Goal: Information Seeking & Learning: Find specific fact

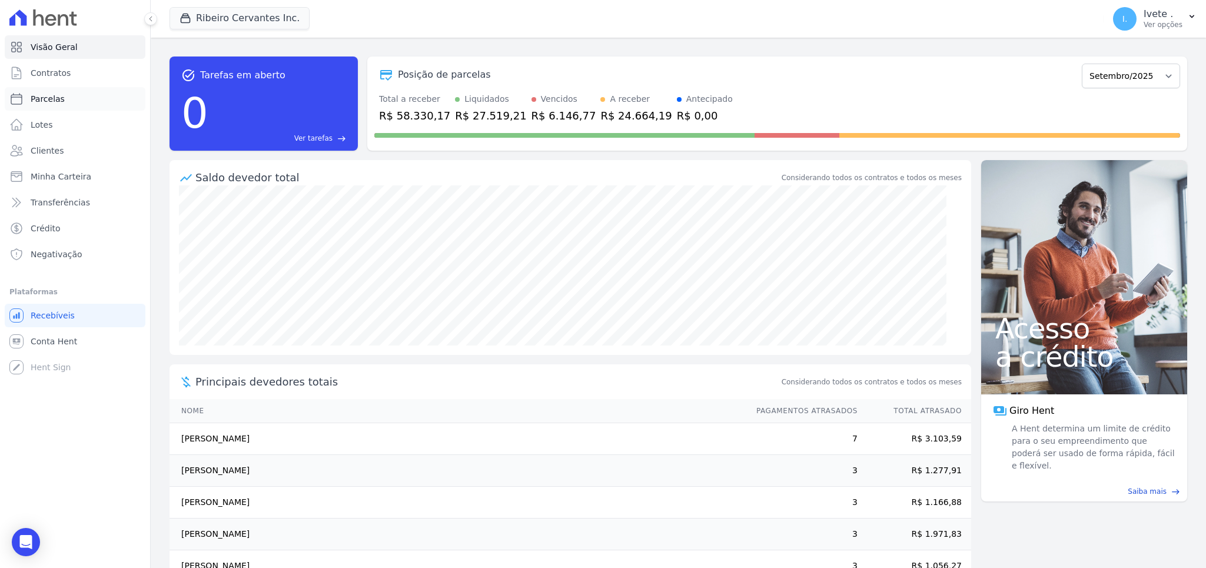
click at [44, 101] on span "Parcelas" at bounding box center [48, 99] width 34 height 12
select select
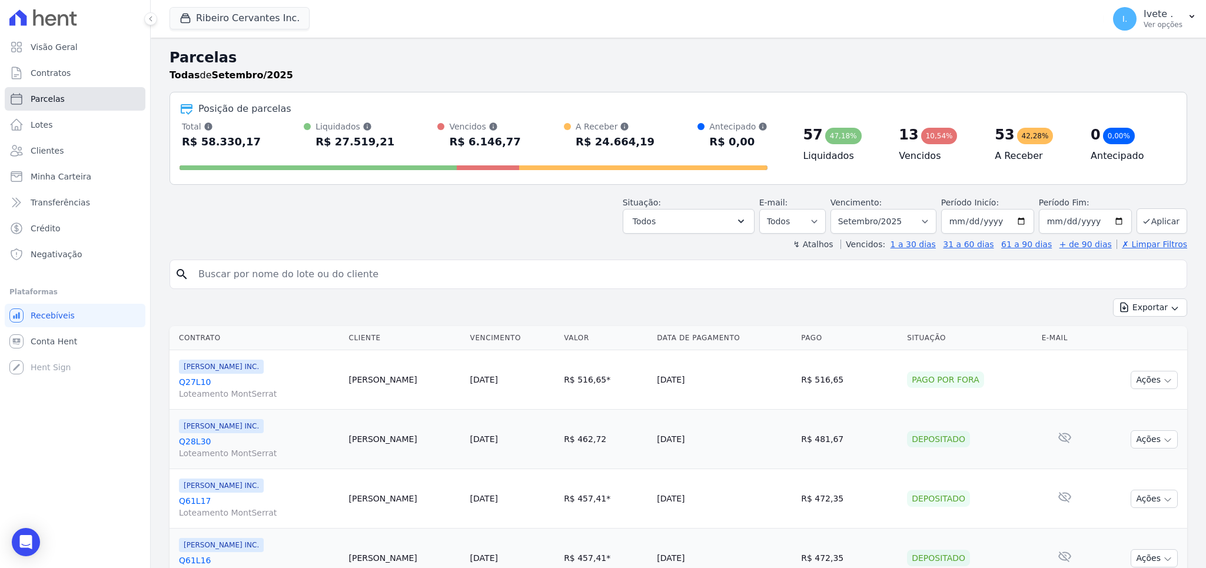
click at [35, 93] on link "Parcelas" at bounding box center [75, 99] width 141 height 24
select select
click at [652, 229] on button "Todos" at bounding box center [689, 221] width 132 height 25
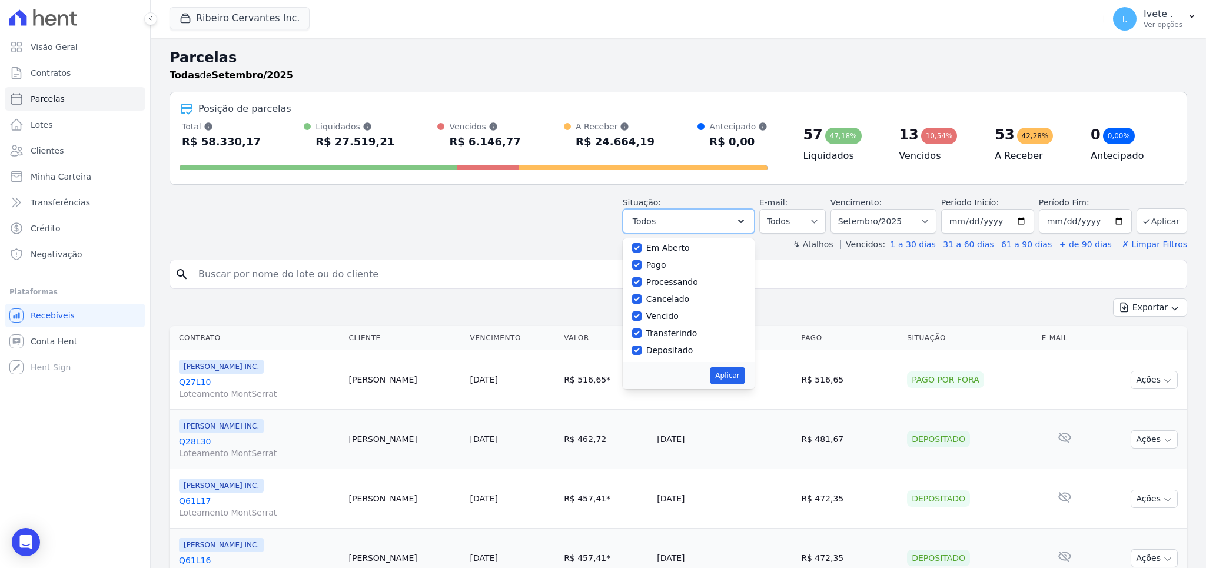
scroll to position [64, 0]
click at [679, 293] on label "Vencido" at bounding box center [662, 295] width 32 height 9
click at [642, 293] on input "Vencido" at bounding box center [636, 295] width 9 height 9
checkbox input "false"
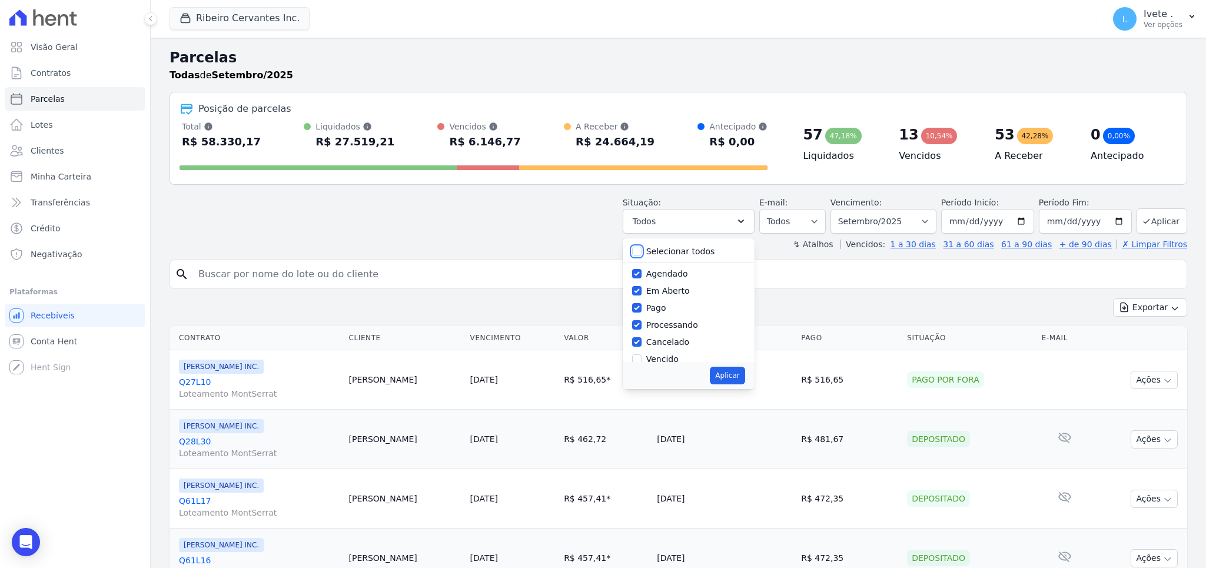
click at [642, 248] on input "Selecionar todos" at bounding box center [636, 251] width 9 height 9
checkbox input "true"
click at [642, 248] on input "Selecionar todos" at bounding box center [636, 251] width 9 height 9
checkbox input "false"
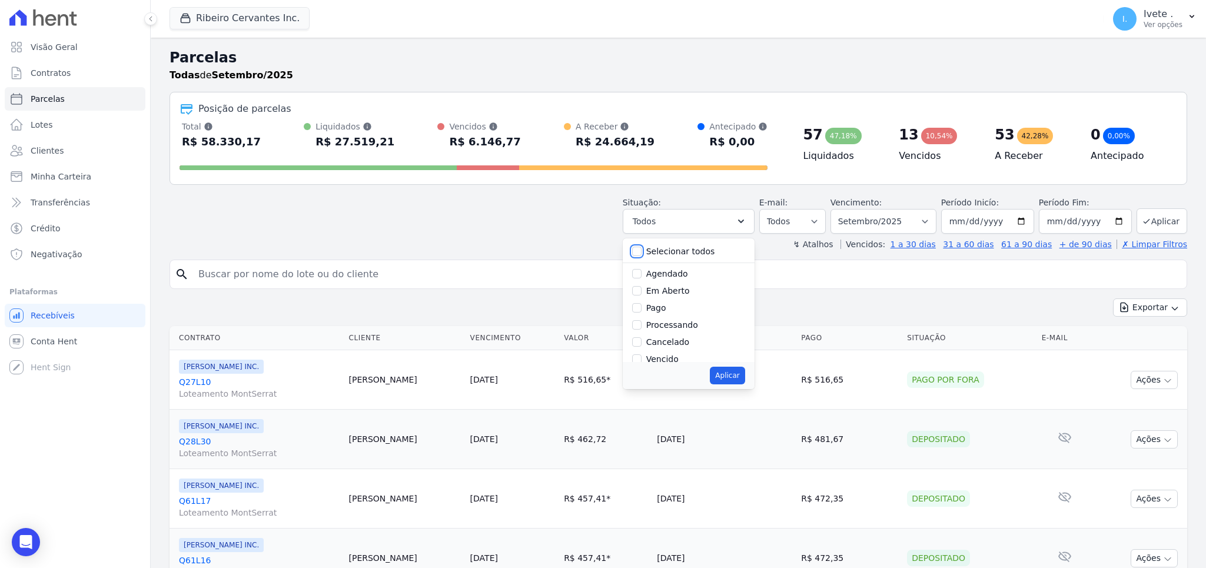
checkbox input "false"
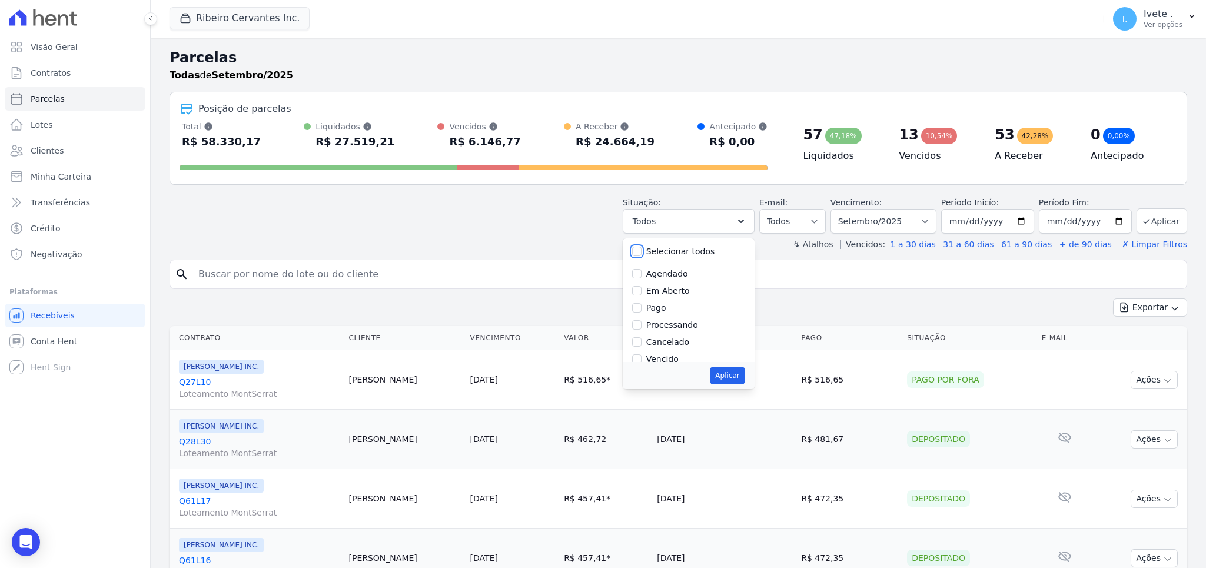
checkbox input "false"
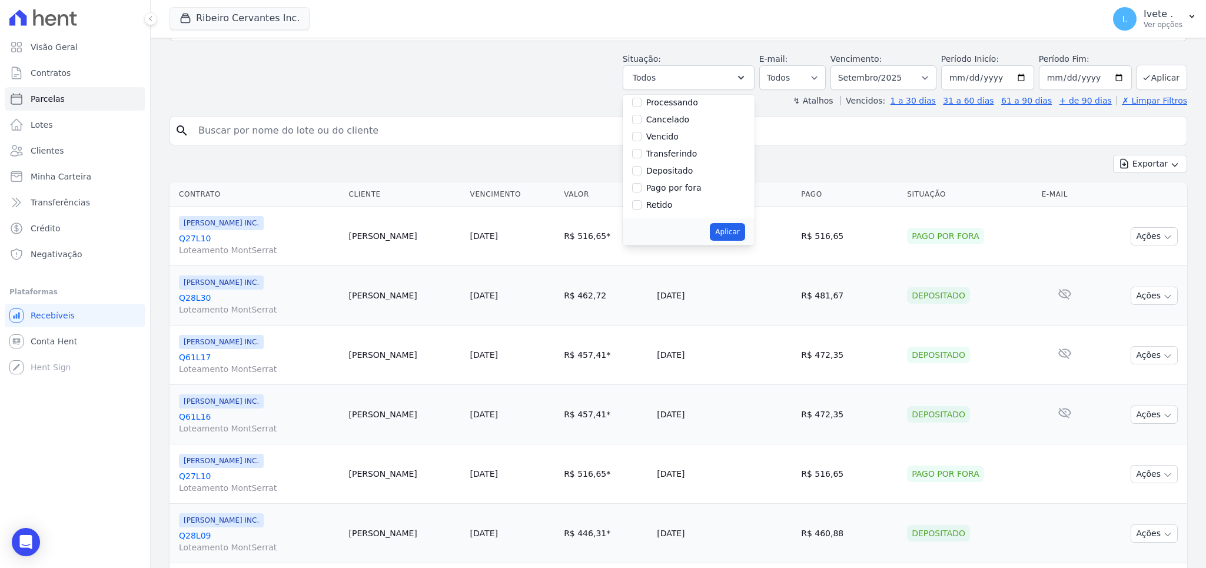
scroll to position [159, 0]
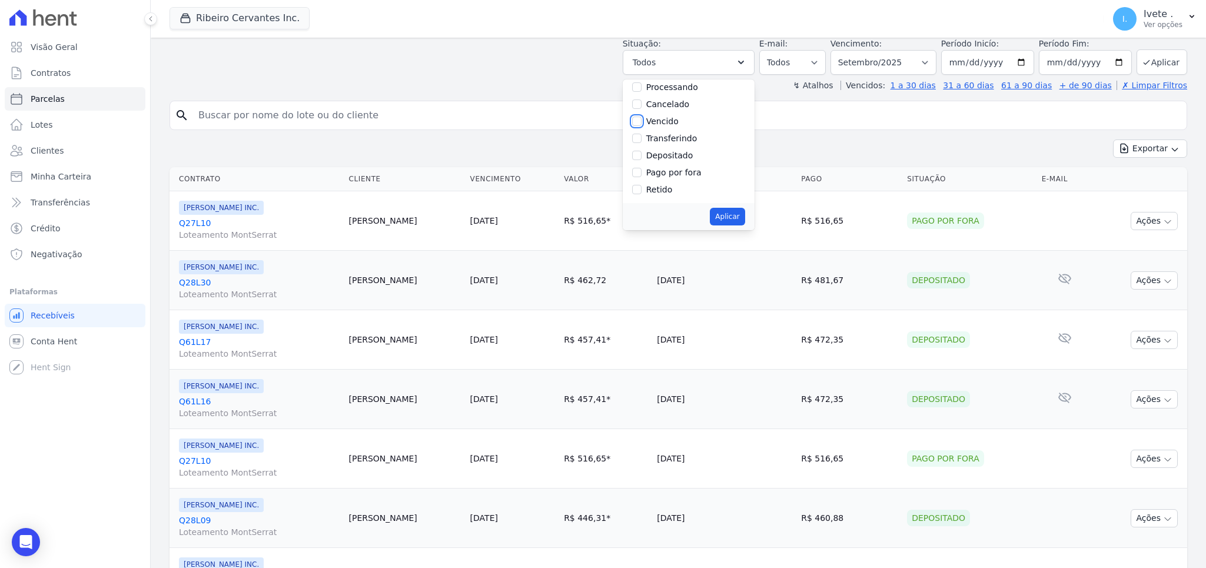
click at [642, 118] on input "Vencido" at bounding box center [636, 121] width 9 height 9
checkbox input "true"
click at [745, 213] on button "Aplicar" at bounding box center [727, 217] width 35 height 18
select select "overdue"
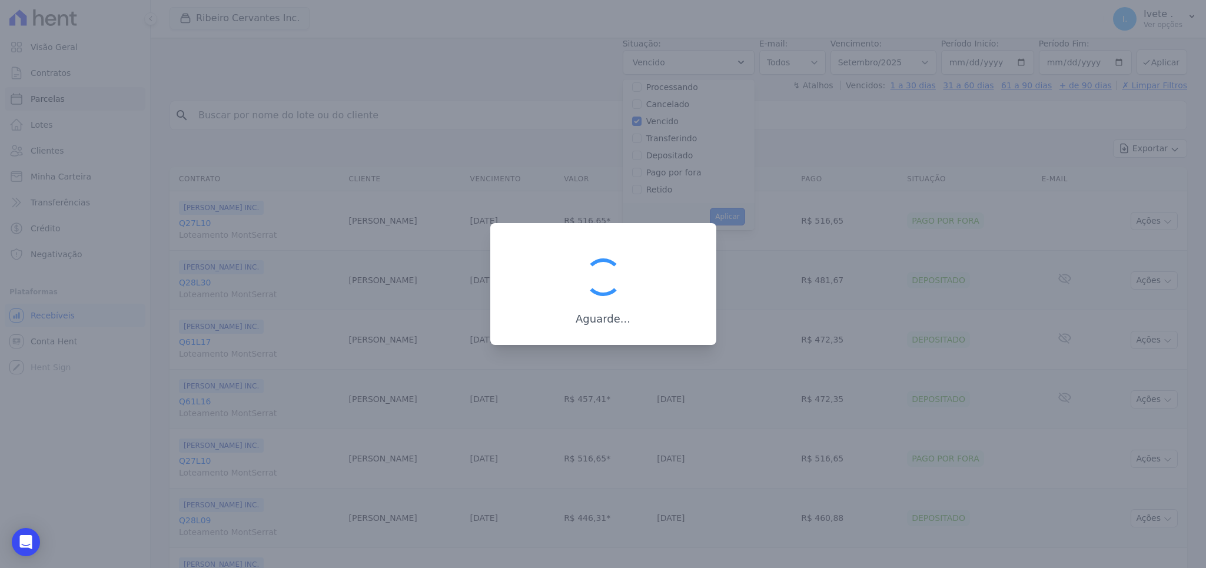
scroll to position [26, 0]
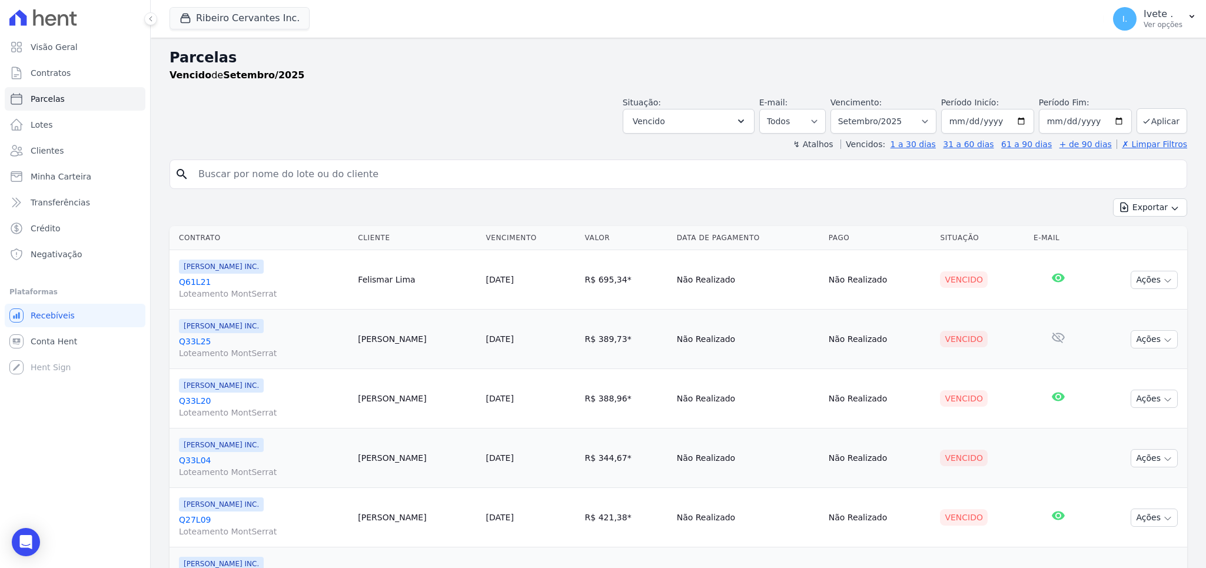
select select
select select "08/2025"
click option "Agosto/2025" at bounding box center [0, 0] width 0 height 0
select select
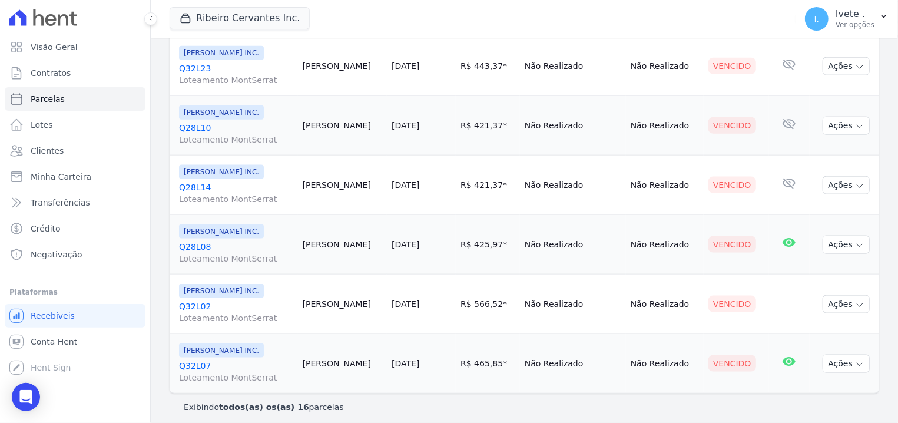
scroll to position [816, 0]
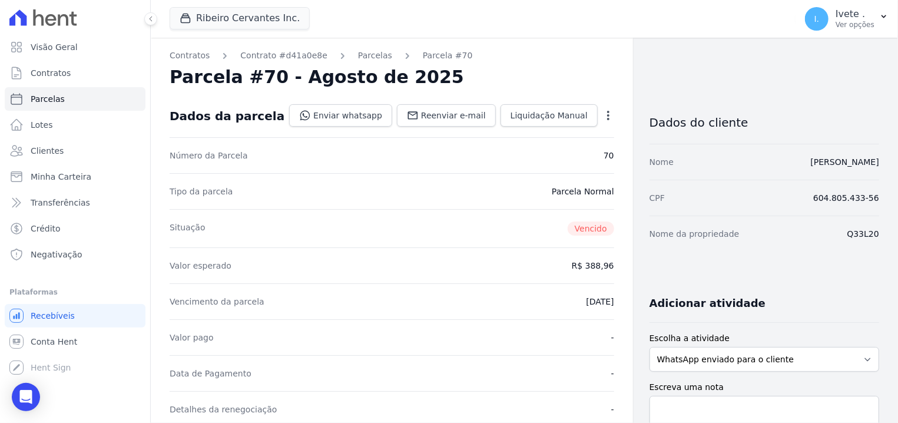
drag, startPoint x: 868, startPoint y: 235, endPoint x: 841, endPoint y: 231, distance: 26.8
click at [847, 231] on dd "Q33L20" at bounding box center [863, 234] width 32 height 12
copy dd "Q33L20"
drag, startPoint x: 867, startPoint y: 234, endPoint x: 836, endPoint y: 233, distance: 30.6
click at [836, 233] on div "Nome da propriedade Q27L09" at bounding box center [764, 233] width 230 height 36
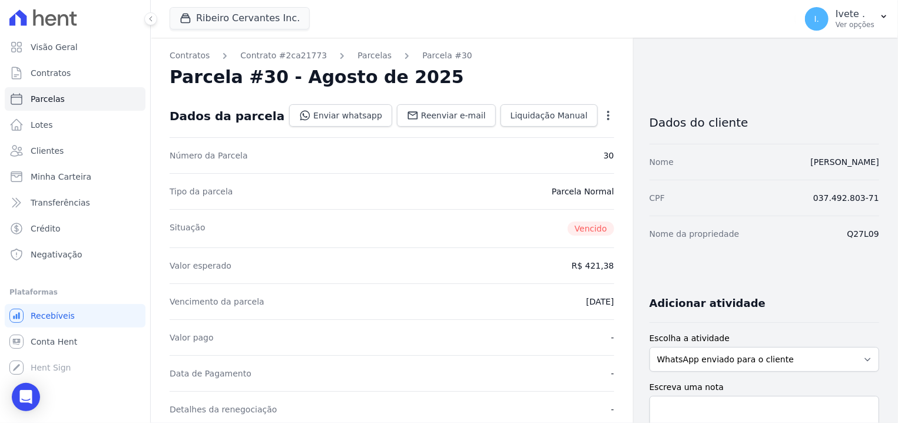
copy dd "Q27L09"
drag, startPoint x: 868, startPoint y: 235, endPoint x: 838, endPoint y: 233, distance: 29.5
click at [838, 233] on div "Nome da propriedade Q61L14" at bounding box center [764, 233] width 230 height 36
copy dd "Q61L14"
drag, startPoint x: 867, startPoint y: 235, endPoint x: 838, endPoint y: 233, distance: 28.9
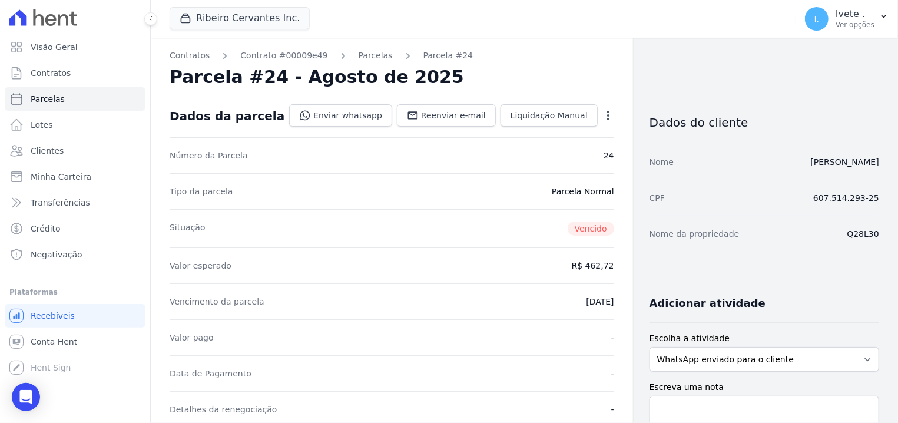
click at [838, 233] on div "Nome da propriedade Q28L30" at bounding box center [764, 233] width 230 height 36
copy dd "Q28L30"
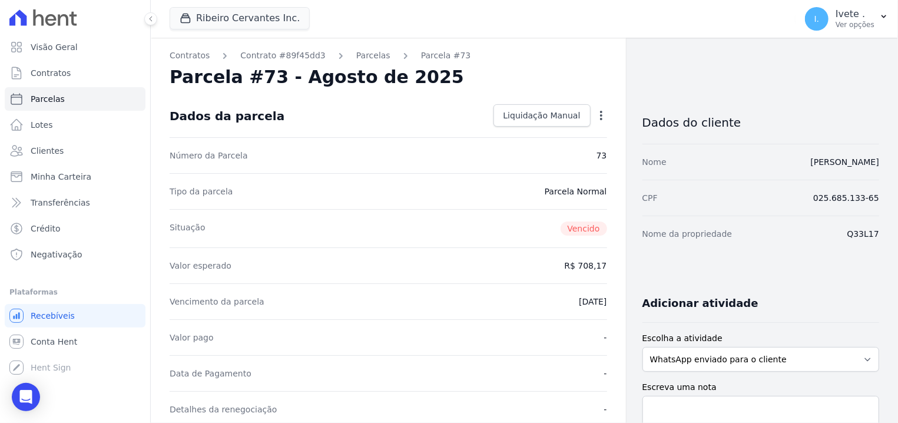
drag, startPoint x: 868, startPoint y: 234, endPoint x: 838, endPoint y: 231, distance: 29.6
click at [838, 231] on div "Nome da propriedade Q33L17" at bounding box center [760, 233] width 237 height 36
copy dd "Q33L17"
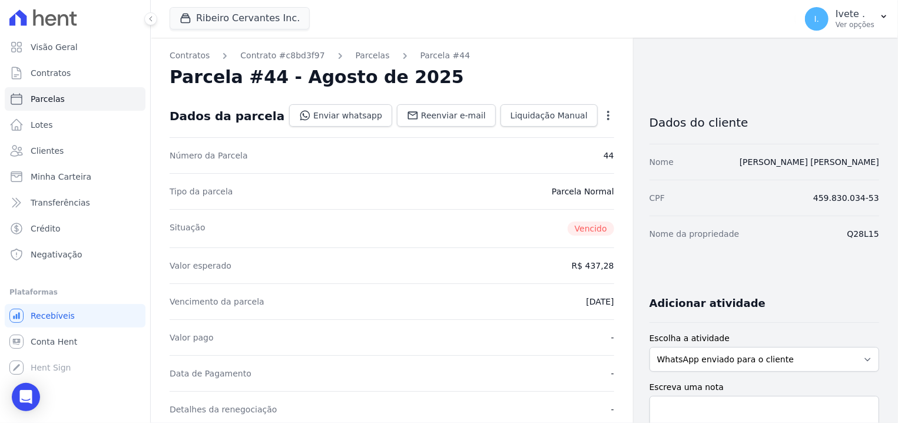
drag, startPoint x: 867, startPoint y: 230, endPoint x: 838, endPoint y: 231, distance: 28.9
click at [838, 231] on div "Nome da propriedade Q28L15" at bounding box center [764, 233] width 230 height 36
copy dd "Q28L15"
click at [356, 53] on link "Parcelas" at bounding box center [373, 55] width 34 height 12
drag, startPoint x: 865, startPoint y: 233, endPoint x: 811, endPoint y: 237, distance: 54.3
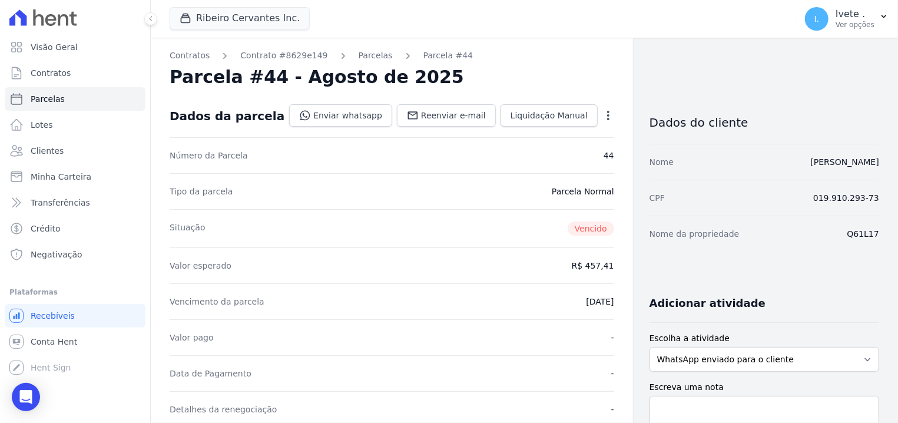
click at [811, 237] on div "Nome da propriedade Q61L17" at bounding box center [764, 233] width 230 height 36
click at [851, 226] on div "Nome da propriedade Q61L17" at bounding box center [764, 233] width 230 height 36
drag, startPoint x: 870, startPoint y: 229, endPoint x: 822, endPoint y: 229, distance: 47.1
copy dd "Q61L17"
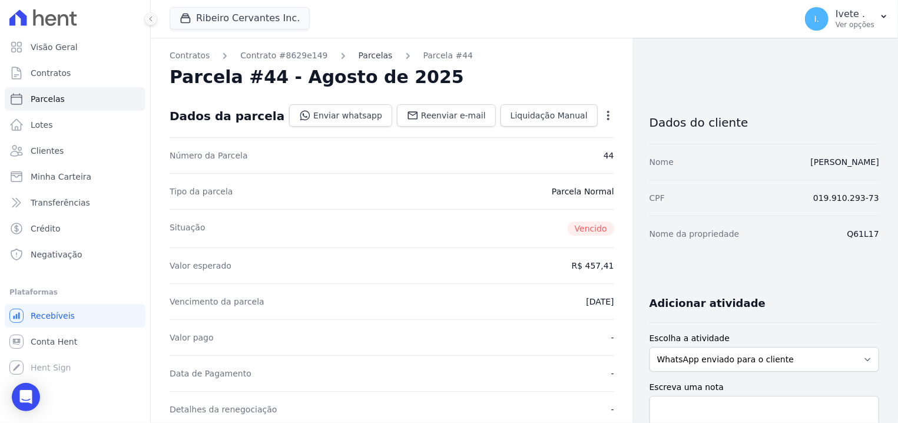
click at [359, 57] on link "Parcelas" at bounding box center [376, 55] width 34 height 12
drag, startPoint x: 870, startPoint y: 230, endPoint x: 835, endPoint y: 227, distance: 34.9
copy dd "Q61L16"
drag, startPoint x: 347, startPoint y: 62, endPoint x: 344, endPoint y: 53, distance: 9.5
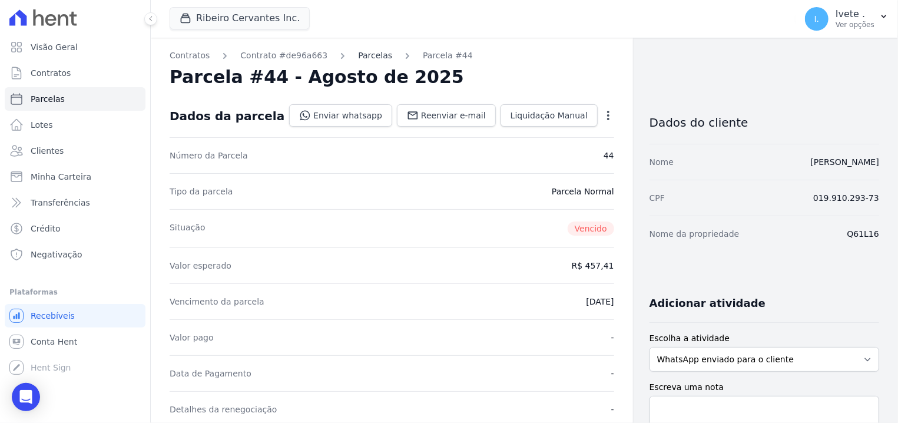
click at [358, 51] on link "Parcelas" at bounding box center [375, 55] width 34 height 12
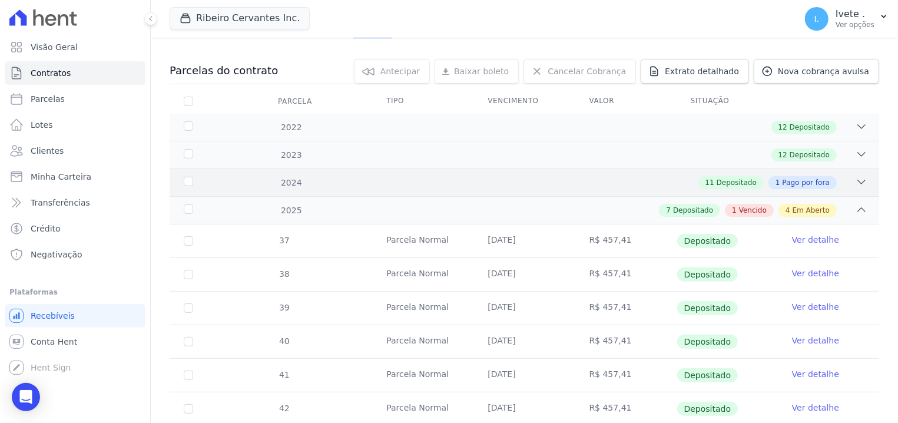
scroll to position [150, 0]
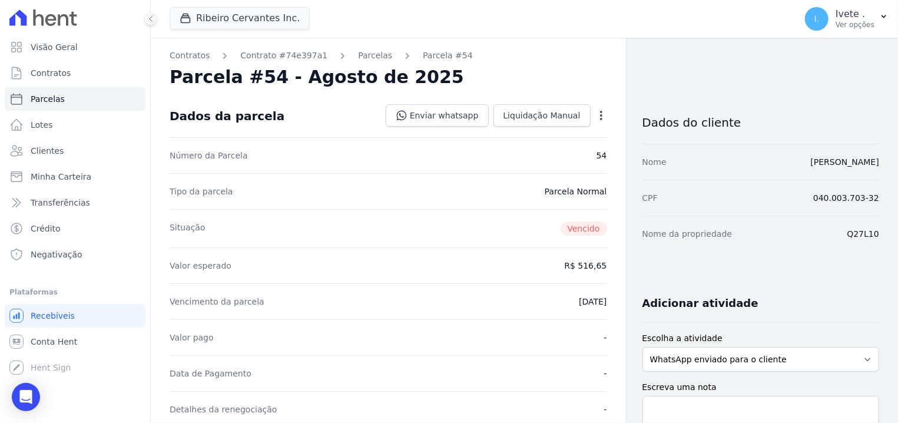
drag, startPoint x: 871, startPoint y: 232, endPoint x: 806, endPoint y: 225, distance: 65.7
copy dd "Q27L10"
drag, startPoint x: 874, startPoint y: 231, endPoint x: 817, endPoint y: 227, distance: 57.9
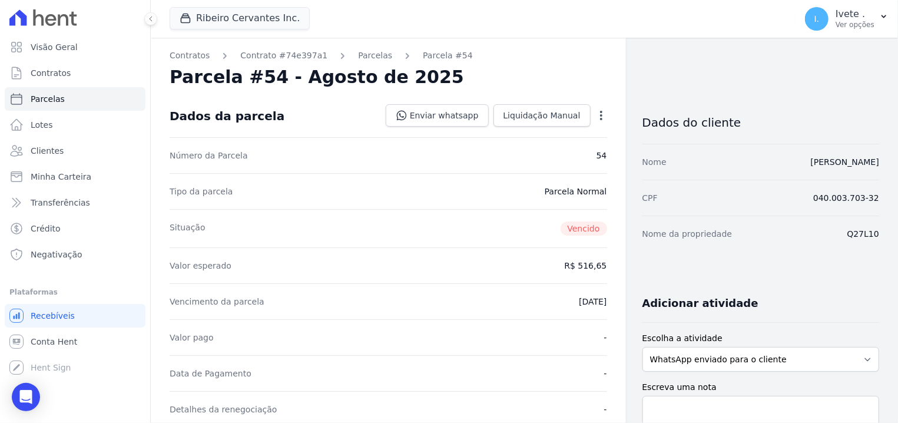
copy dd "Q27L10"
click at [340, 57] on div "Parcelas" at bounding box center [364, 55] width 55 height 12
click at [358, 53] on link "Parcelas" at bounding box center [375, 55] width 34 height 12
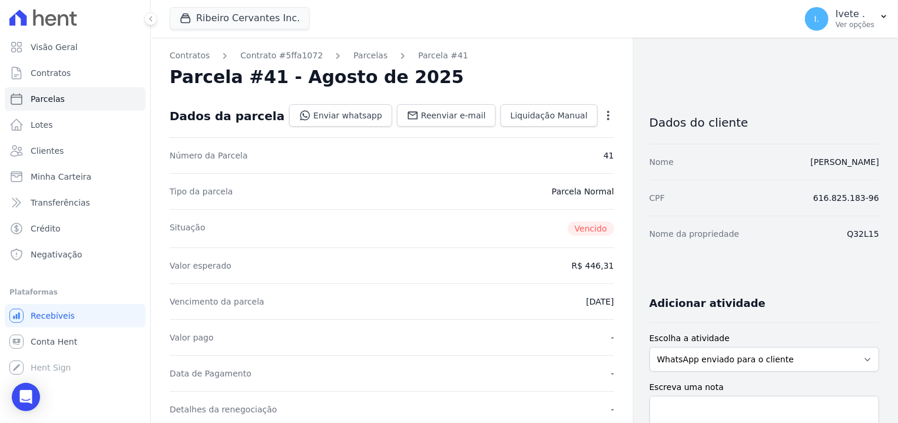
drag, startPoint x: 866, startPoint y: 226, endPoint x: 830, endPoint y: 225, distance: 36.5
click at [830, 225] on div "Nome da propriedade Q32L15" at bounding box center [764, 233] width 230 height 36
copy dd "Q32L15"
click at [353, 58] on link "Parcelas" at bounding box center [370, 55] width 34 height 12
drag, startPoint x: 866, startPoint y: 235, endPoint x: 828, endPoint y: 234, distance: 38.3
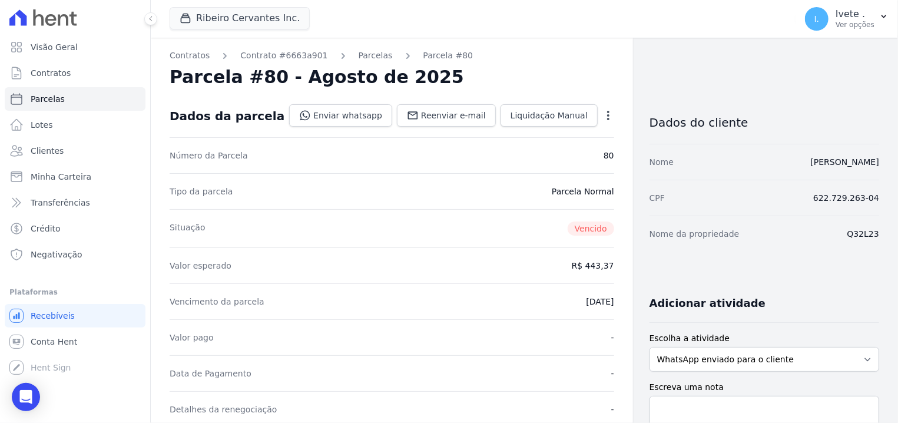
click at [828, 234] on div "Nome da propriedade Q32L23" at bounding box center [764, 233] width 230 height 36
copy dd "Q32L23"
click at [359, 56] on link "Parcelas" at bounding box center [376, 55] width 34 height 12
drag, startPoint x: 873, startPoint y: 230, endPoint x: 828, endPoint y: 220, distance: 45.7
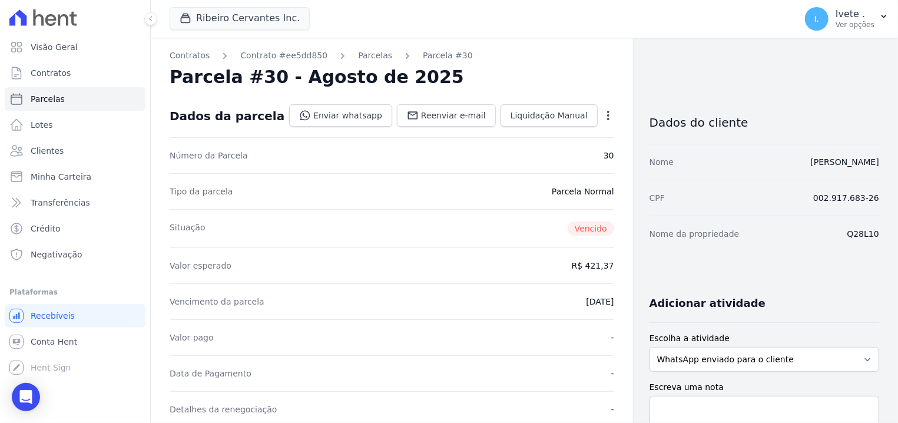
copy dd "Q28L10"
click at [367, 52] on link "Parcelas" at bounding box center [375, 55] width 34 height 12
drag, startPoint x: 868, startPoint y: 230, endPoint x: 825, endPoint y: 223, distance: 44.1
copy dd "Q28L14"
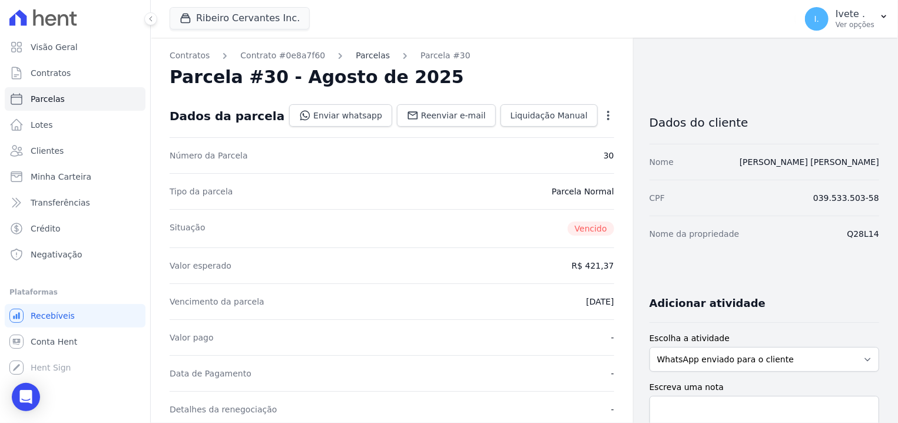
click at [356, 51] on link "Parcelas" at bounding box center [373, 55] width 34 height 12
drag, startPoint x: 877, startPoint y: 236, endPoint x: 828, endPoint y: 229, distance: 48.8
drag, startPoint x: 850, startPoint y: 232, endPoint x: 870, endPoint y: 235, distance: 20.2
copy dd "Q28L08"
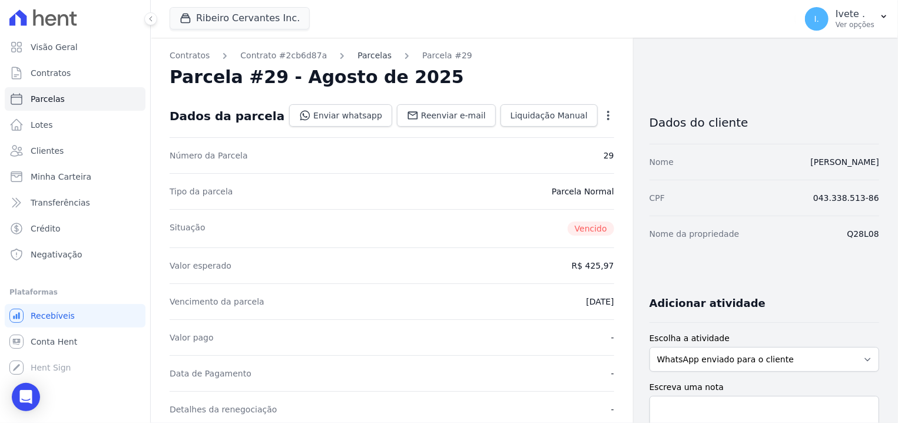
click at [357, 53] on link "Parcelas" at bounding box center [374, 55] width 34 height 12
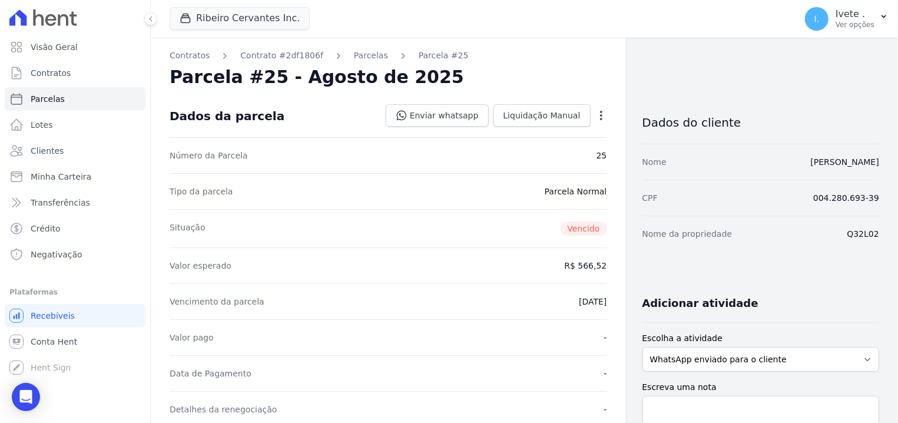
drag, startPoint x: 870, startPoint y: 235, endPoint x: 832, endPoint y: 235, distance: 37.7
click at [832, 235] on div "Contratos Contrato #2df1806f Parcelas Parcela #25 Parcela #25 - Agosto de 2025 …" at bounding box center [524, 422] width 747 height 769
click at [354, 59] on link "Parcelas" at bounding box center [371, 55] width 34 height 12
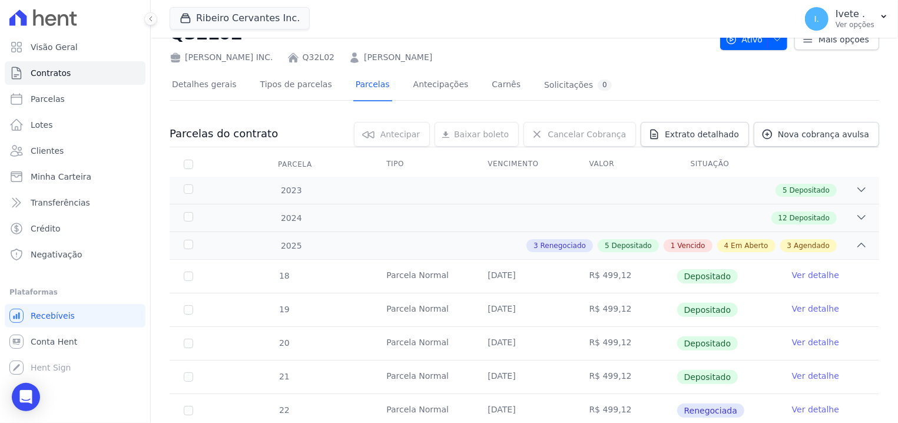
scroll to position [75, 0]
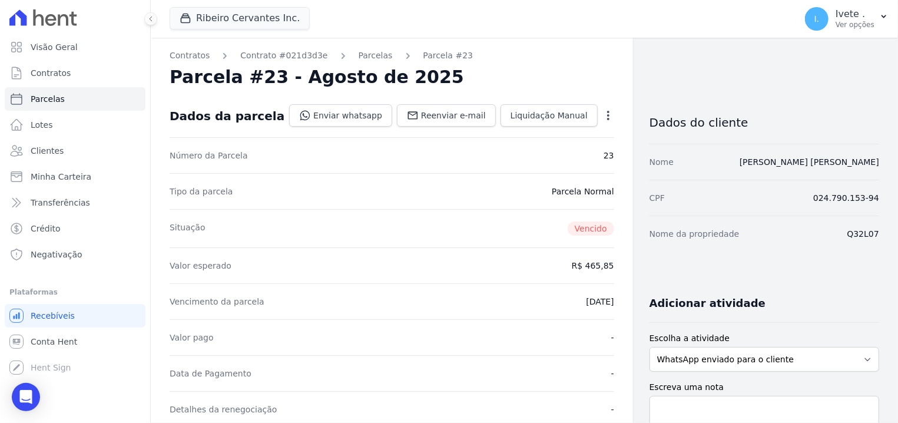
drag, startPoint x: 864, startPoint y: 232, endPoint x: 831, endPoint y: 235, distance: 33.7
click at [831, 235] on div "Nome da propriedade Q32L07" at bounding box center [764, 233] width 230 height 36
click at [864, 238] on dd "Q32L07" at bounding box center [863, 234] width 32 height 12
drag, startPoint x: 873, startPoint y: 235, endPoint x: 827, endPoint y: 225, distance: 46.9
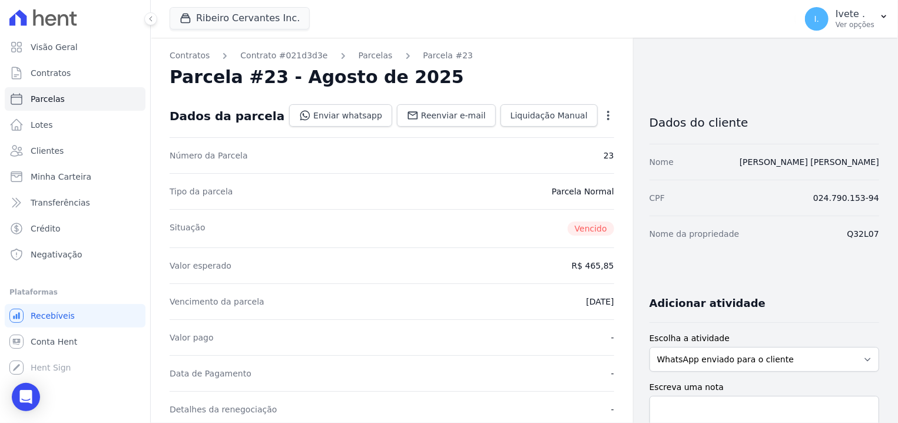
copy dd "Q32L07"
click at [370, 58] on link "Parcelas" at bounding box center [376, 55] width 34 height 12
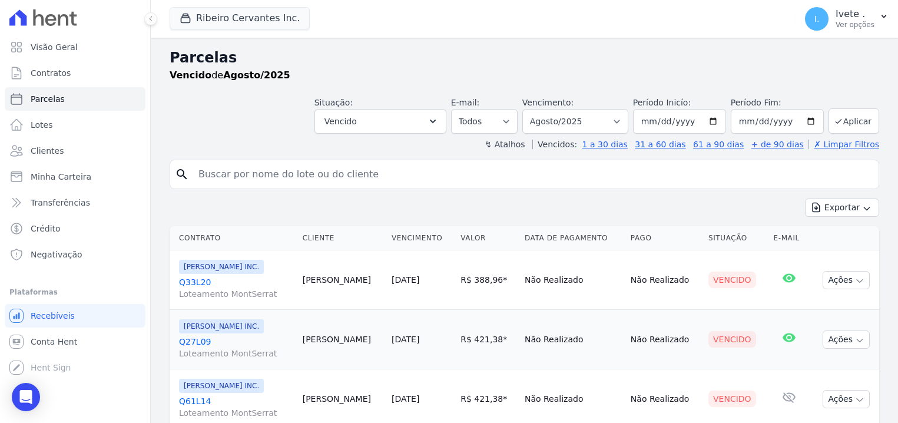
select select
click at [81, 65] on link "Contratos" at bounding box center [75, 73] width 141 height 24
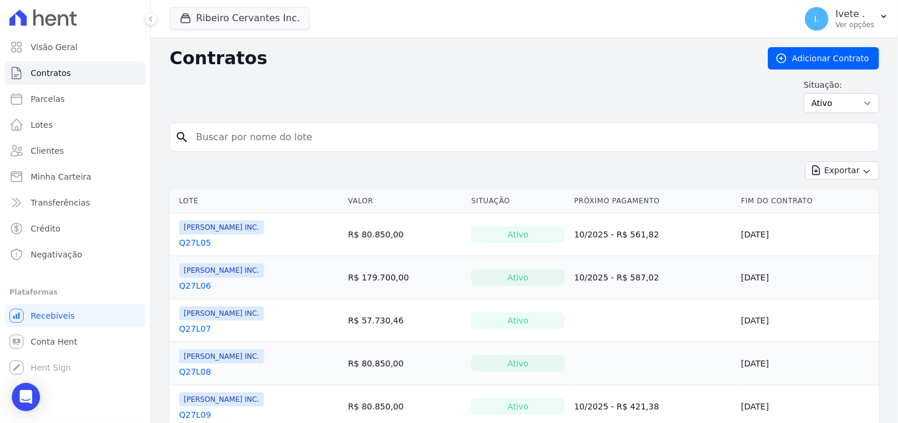
click at [208, 138] on input "search" at bounding box center [531, 137] width 685 height 24
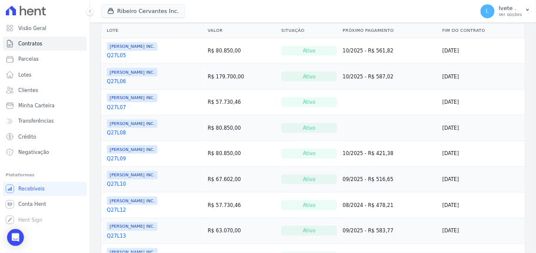
scroll to position [300, 0]
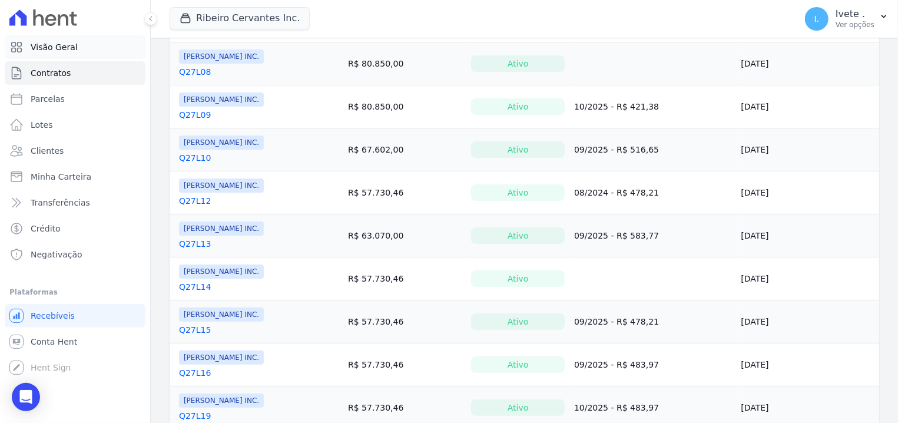
click at [69, 41] on span "Visão Geral" at bounding box center [54, 47] width 47 height 12
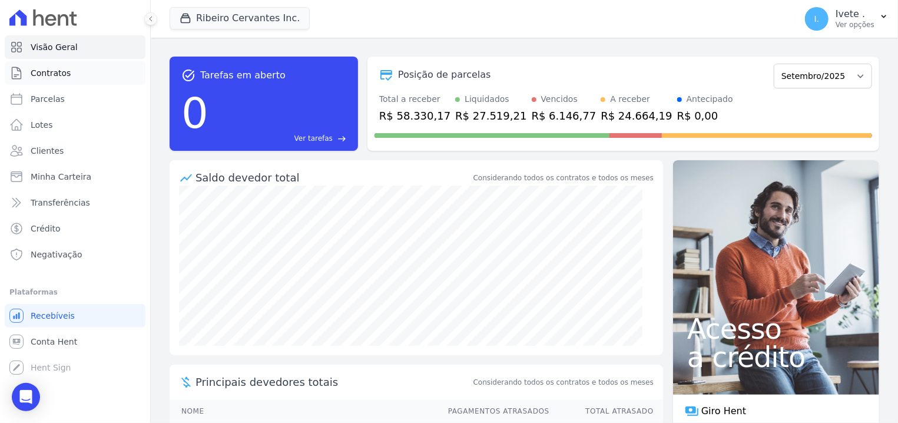
click at [77, 73] on link "Contratos" at bounding box center [75, 73] width 141 height 24
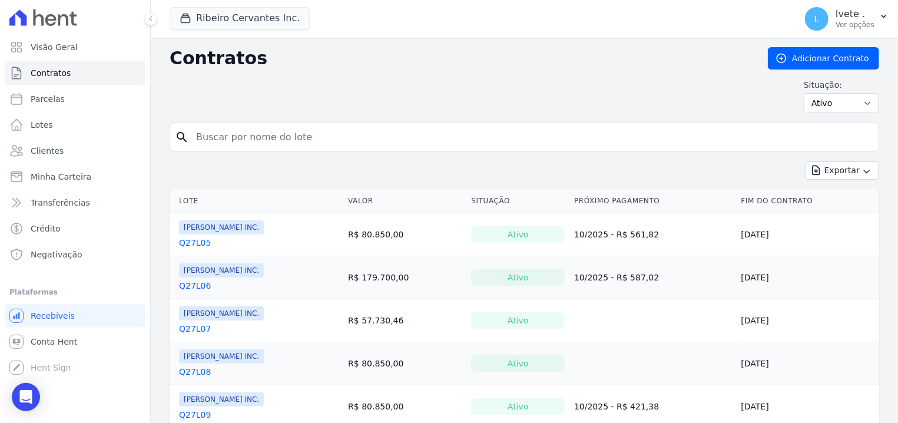
click at [243, 136] on input "search" at bounding box center [531, 137] width 685 height 24
type input "q33l02"
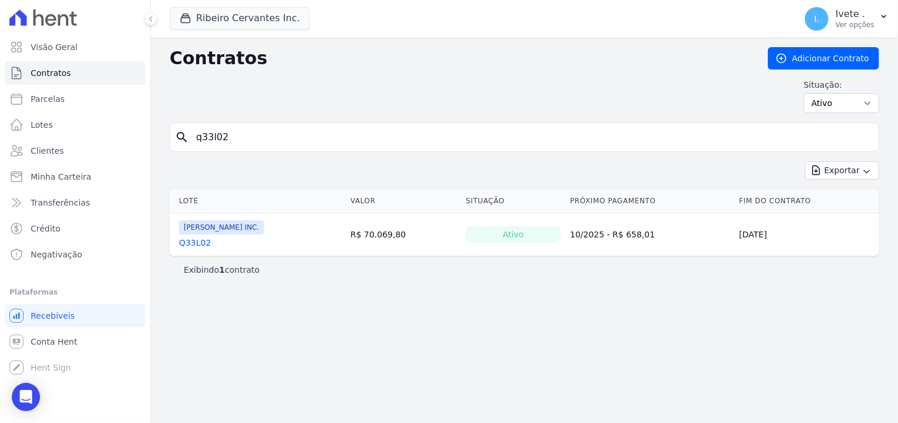
click at [184, 247] on link "Q33L02" at bounding box center [195, 243] width 32 height 12
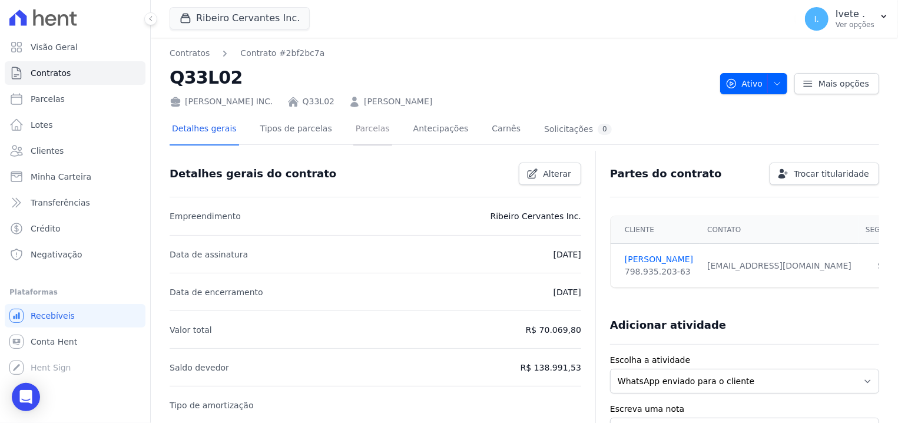
click at [361, 131] on link "Parcelas" at bounding box center [372, 129] width 39 height 31
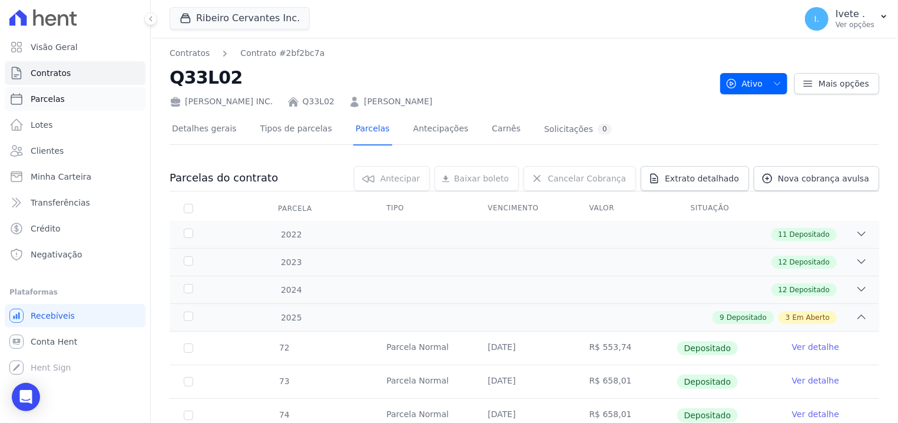
click at [62, 94] on link "Parcelas" at bounding box center [75, 99] width 141 height 24
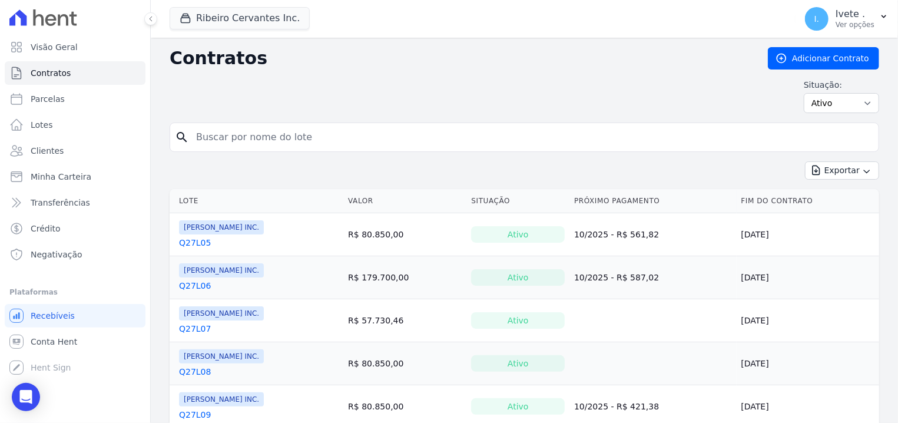
click at [238, 149] on div "search" at bounding box center [524, 136] width 709 height 29
click at [236, 146] on input "search" at bounding box center [531, 137] width 685 height 24
type input "q22l23"
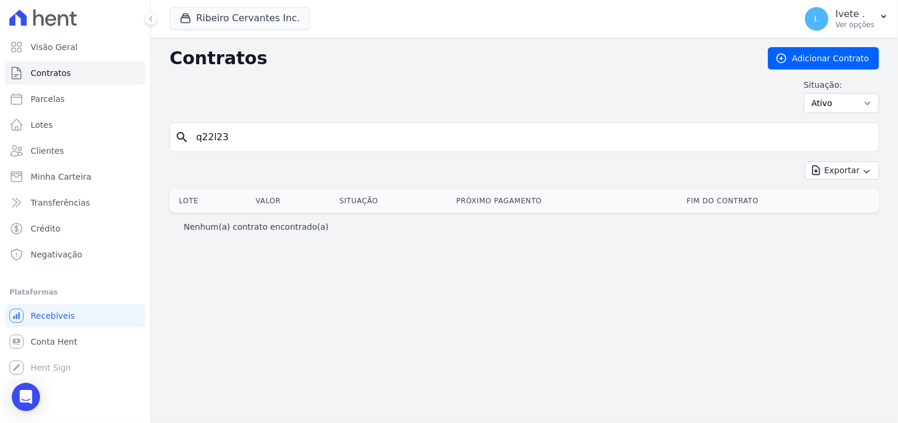
click at [235, 144] on input "q22l23" at bounding box center [531, 137] width 685 height 24
type input "q"
click at [888, 18] on icon "button" at bounding box center [883, 16] width 9 height 9
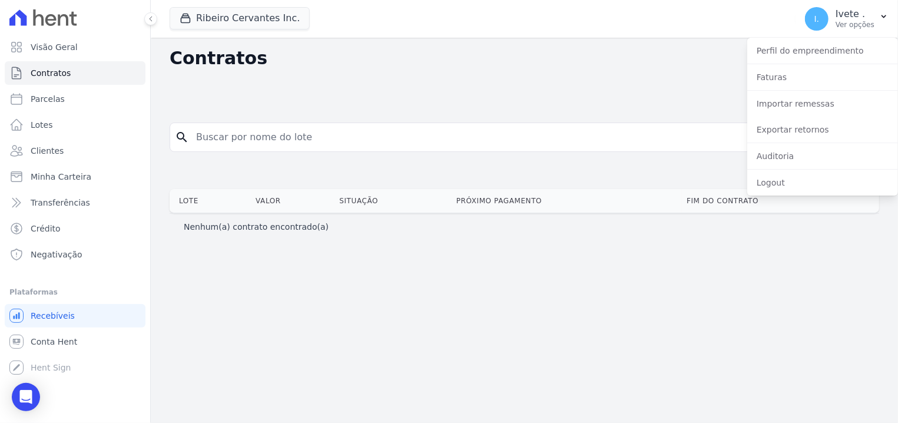
click at [695, 84] on div "Situação: Ativo Todos Pausado Distratado Rascunho Expirado Encerrado" at bounding box center [524, 96] width 709 height 34
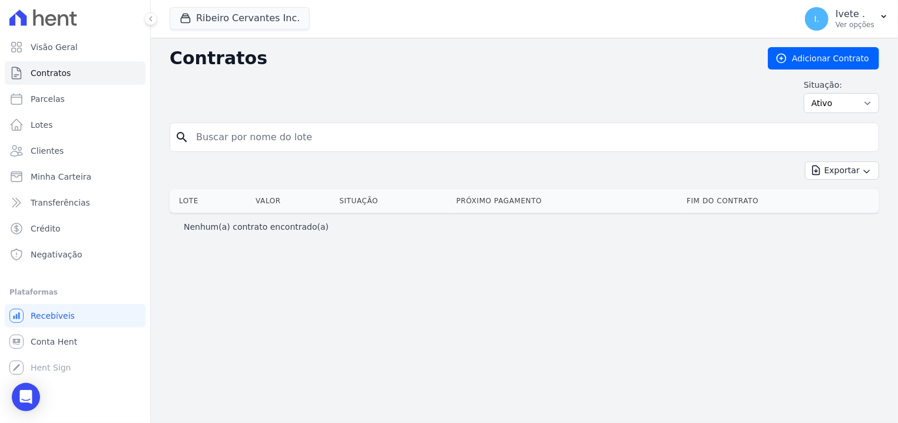
click at [725, 89] on div "Situação: Ativo Todos Pausado Distratado Rascunho Expirado Encerrado" at bounding box center [524, 96] width 709 height 34
click at [563, 343] on div "Contratos Adicionar Contrato Situação: Ativo Todos Pausado Distratado Rascunho …" at bounding box center [524, 230] width 747 height 385
click at [57, 127] on link "Lotes" at bounding box center [75, 125] width 141 height 24
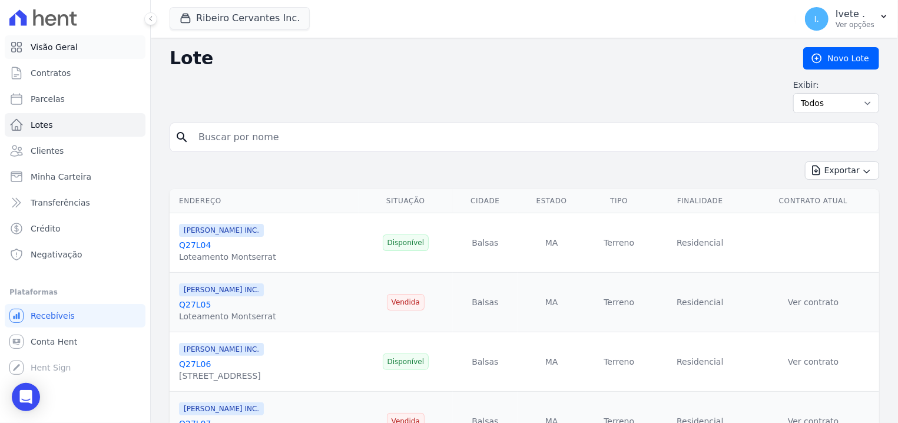
click at [44, 51] on span "Visão Geral" at bounding box center [54, 47] width 47 height 12
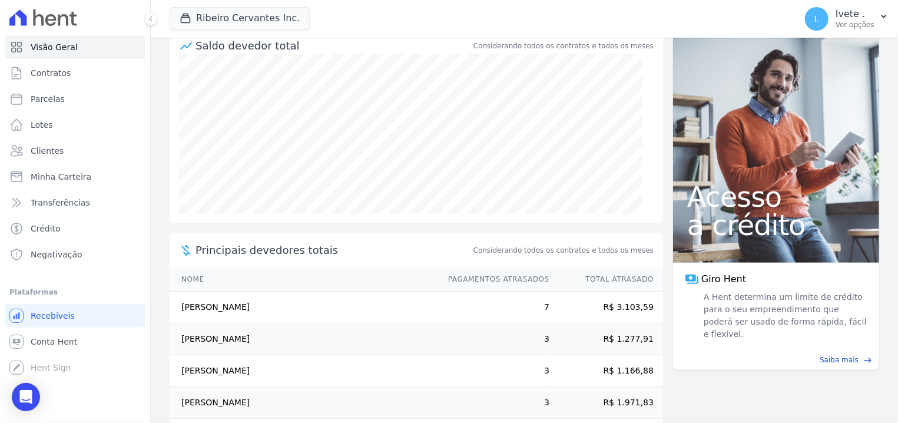
scroll to position [178, 0]
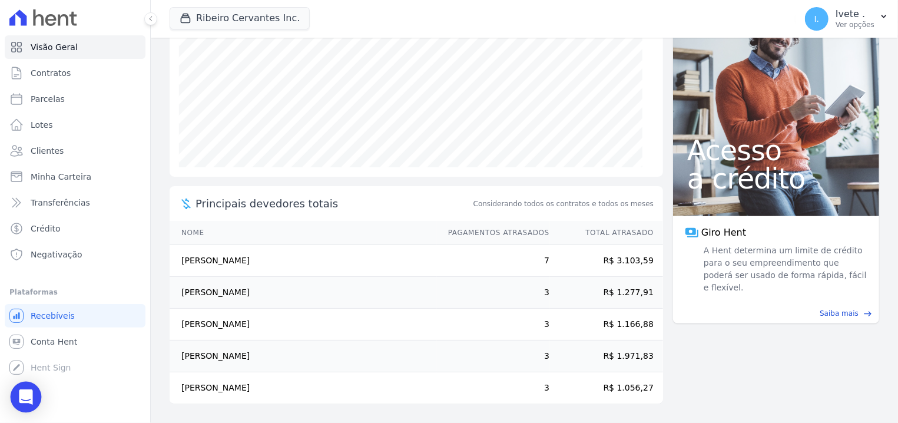
click at [28, 399] on icon "Open Intercom Messenger" at bounding box center [26, 396] width 14 height 15
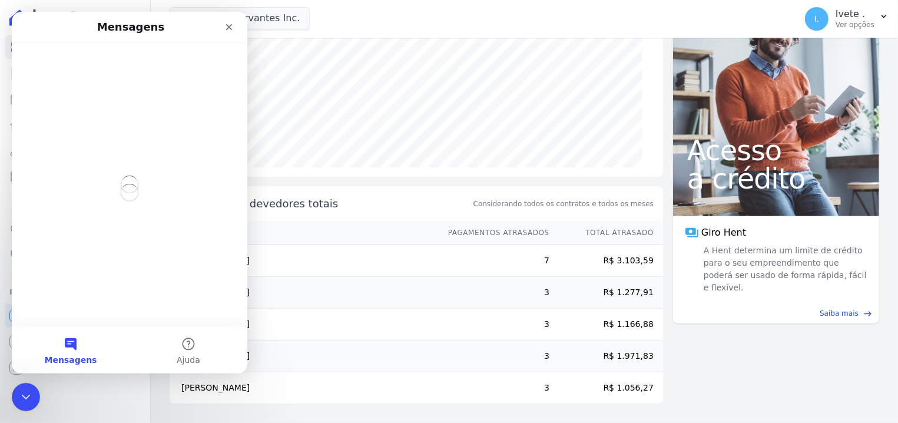
scroll to position [0, 0]
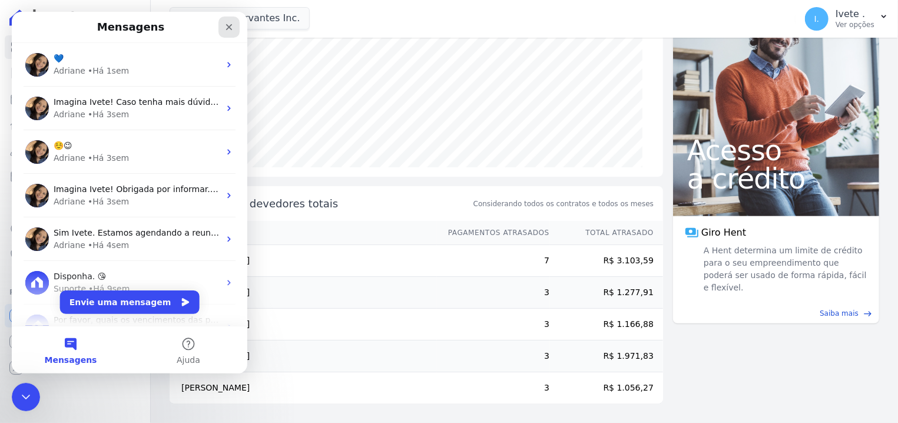
click at [221, 28] on div "Fechar" at bounding box center [228, 26] width 21 height 21
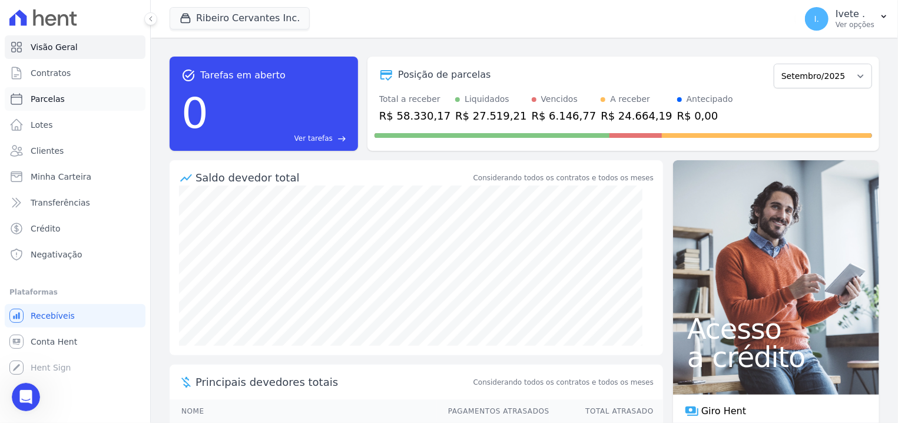
click at [61, 105] on link "Parcelas" at bounding box center [75, 99] width 141 height 24
select select
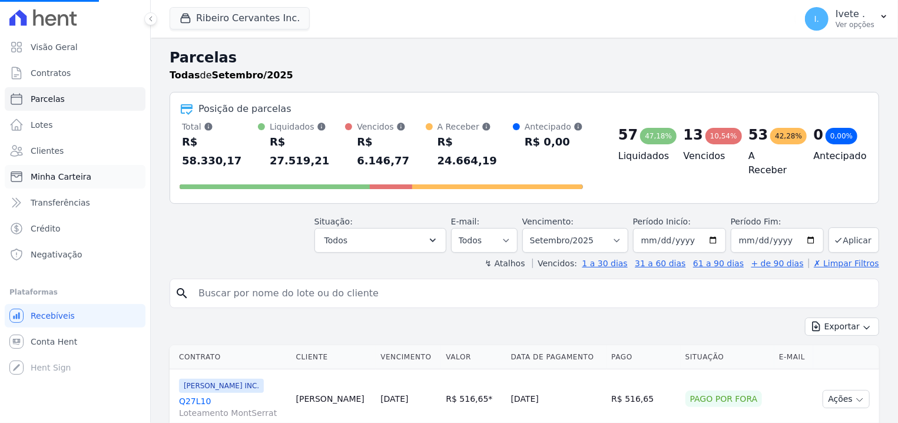
click at [44, 173] on span "Minha Carteira" at bounding box center [61, 177] width 61 height 12
select select
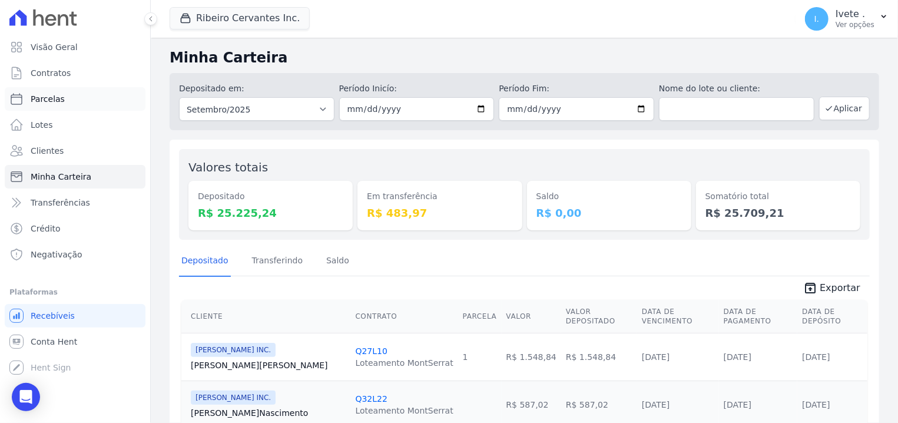
click at [69, 105] on link "Parcelas" at bounding box center [75, 99] width 141 height 24
select select
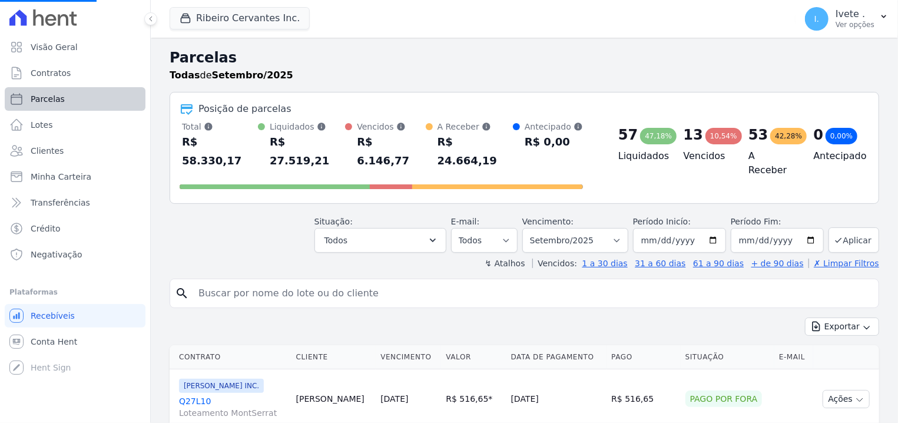
select select
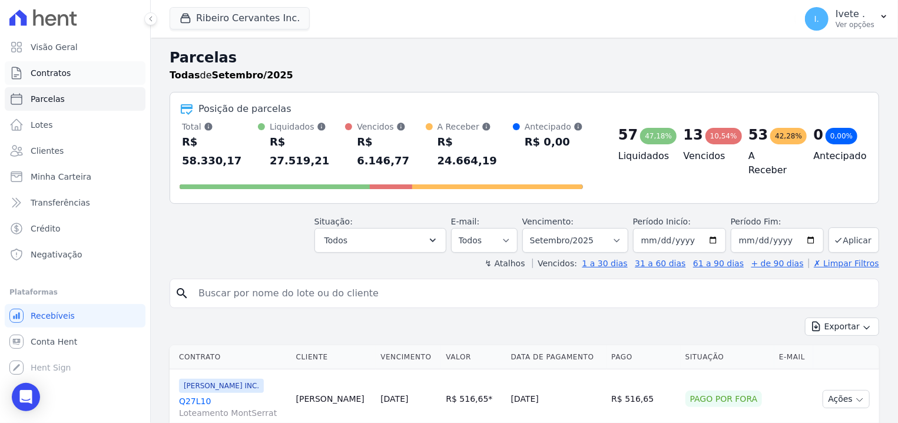
click at [50, 64] on link "Contratos" at bounding box center [75, 73] width 141 height 24
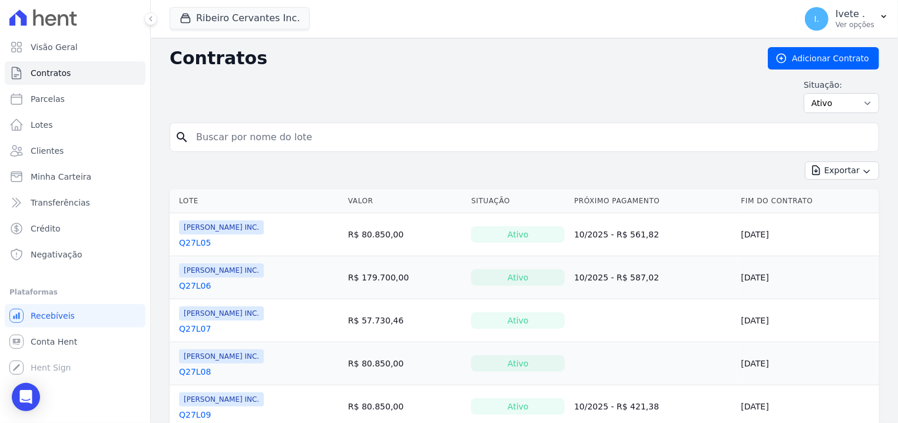
click at [419, 125] on input "search" at bounding box center [531, 137] width 685 height 24
type input "q33l27"
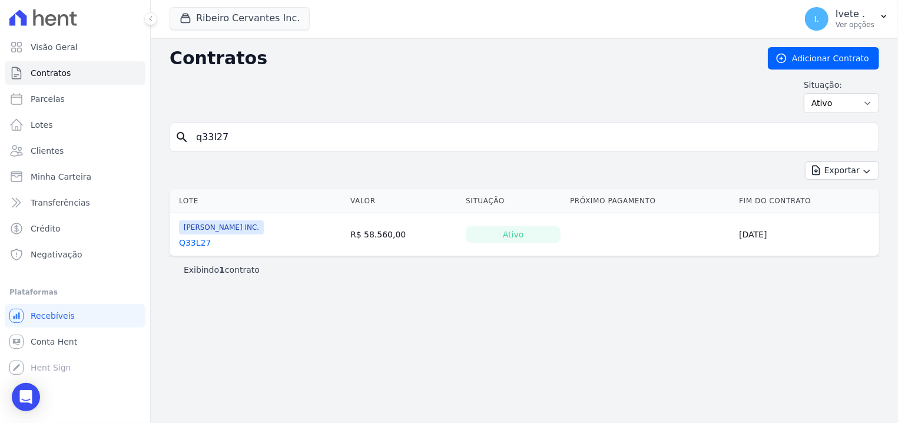
click at [202, 246] on link "Q33L27" at bounding box center [195, 243] width 32 height 12
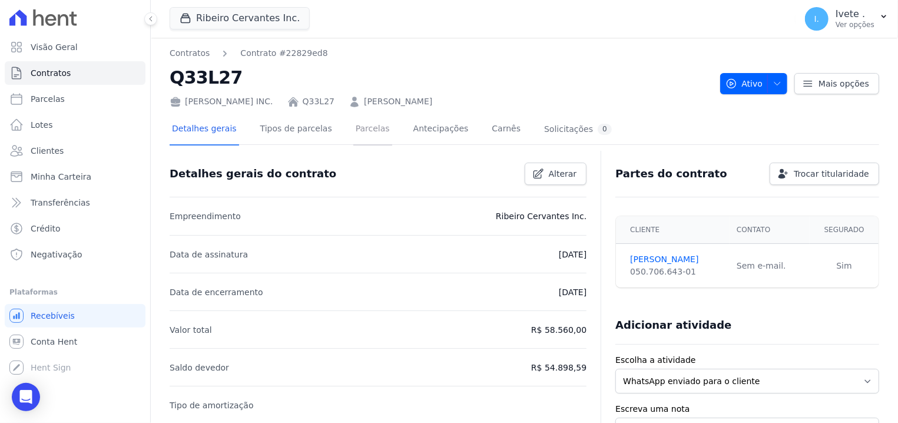
click at [356, 132] on link "Parcelas" at bounding box center [372, 129] width 39 height 31
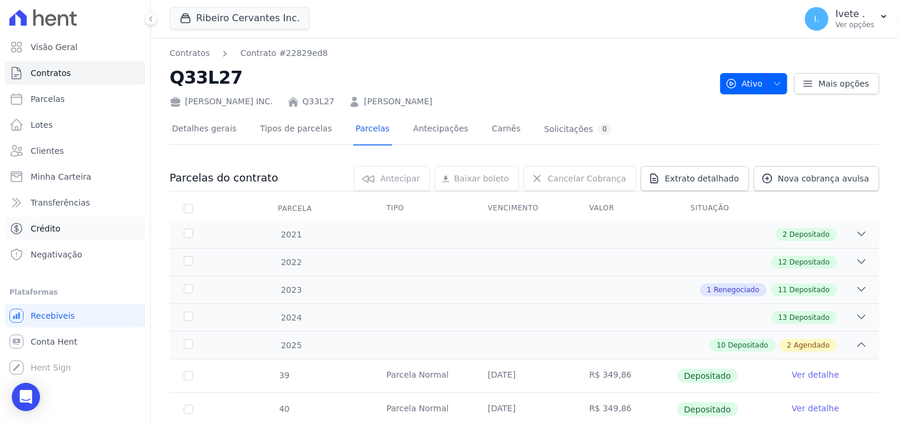
click at [27, 227] on link "Crédito" at bounding box center [75, 229] width 141 height 24
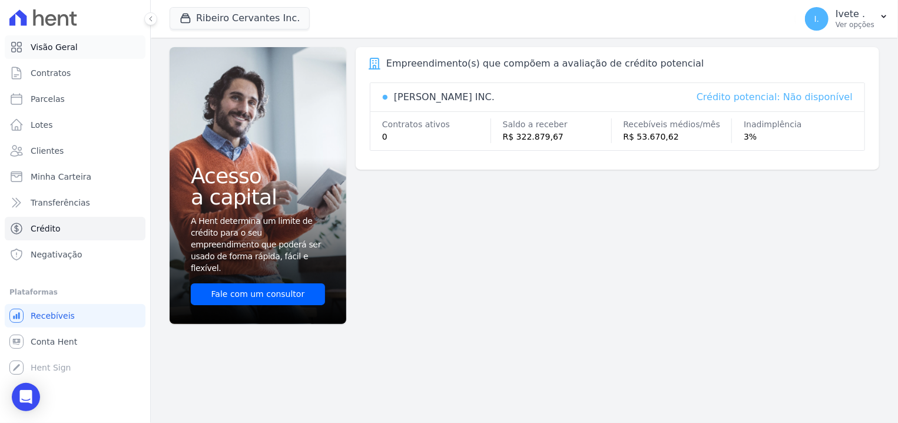
click at [71, 37] on link "Visão Geral" at bounding box center [75, 47] width 141 height 24
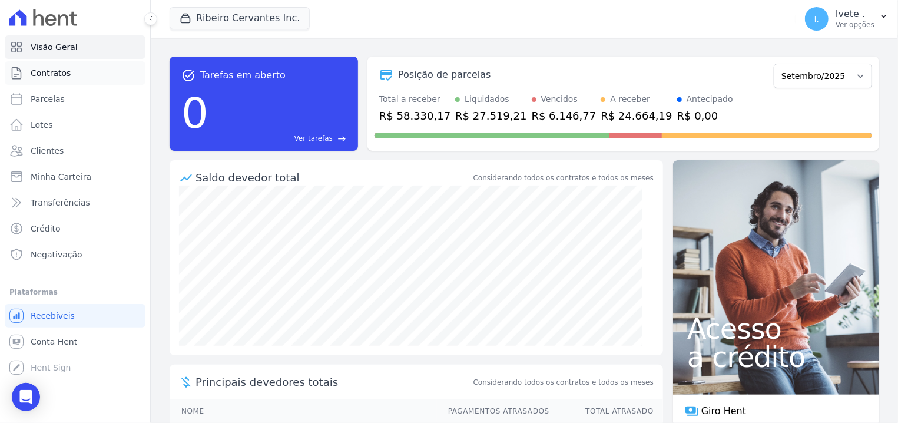
click at [58, 75] on span "Contratos" at bounding box center [51, 73] width 40 height 12
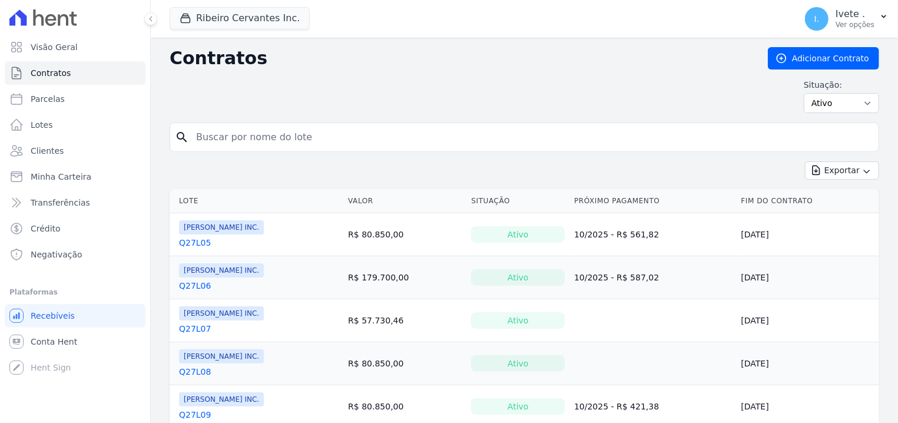
click at [246, 145] on input "search" at bounding box center [531, 137] width 685 height 24
click at [381, 163] on div "Exportar Exportar PDF Exportar CSV Exportar Fichas" at bounding box center [524, 175] width 709 height 28
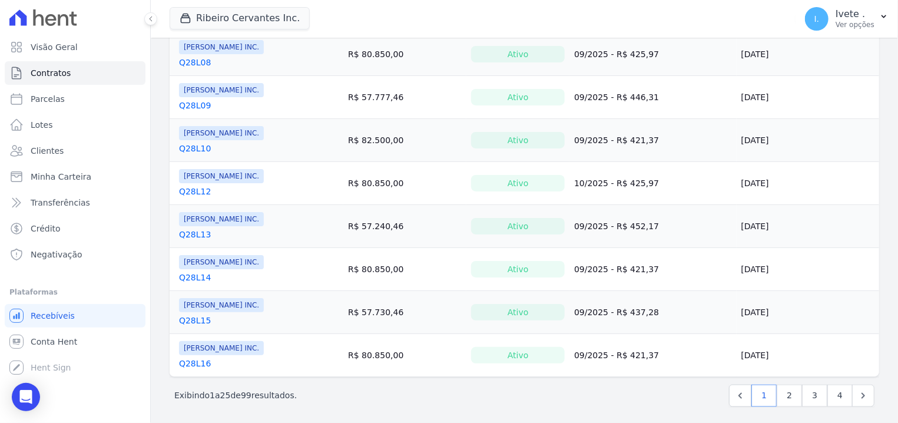
scroll to position [918, 0]
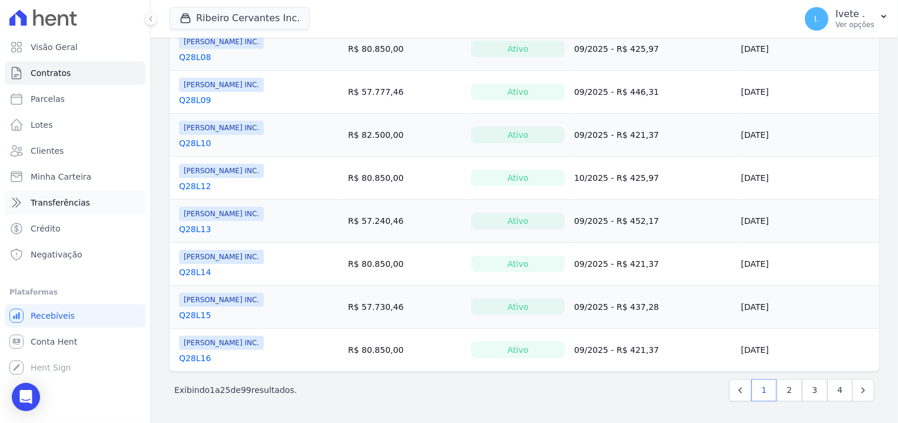
click at [64, 201] on span "Transferências" at bounding box center [60, 203] width 59 height 12
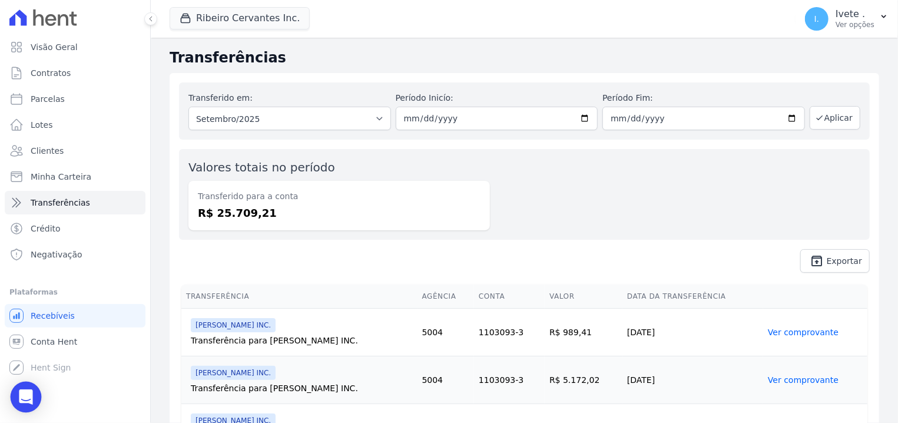
click at [21, 389] on div "Open Intercom Messenger" at bounding box center [26, 396] width 31 height 31
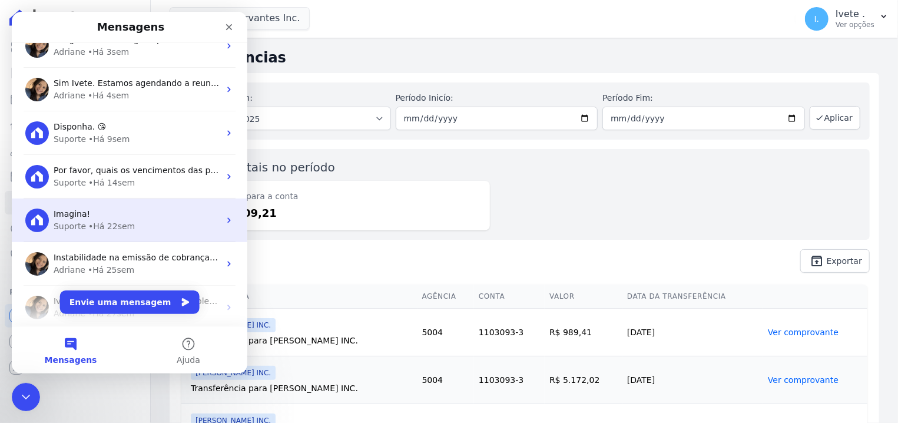
scroll to position [200, 0]
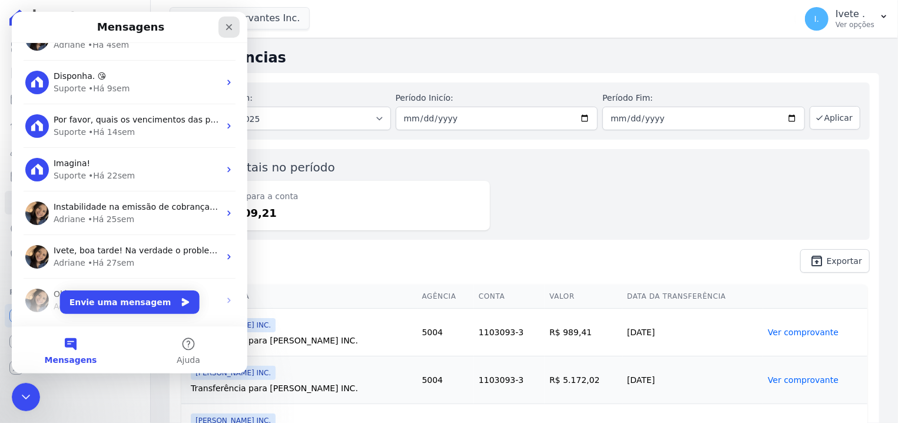
click at [235, 31] on div "Fechar" at bounding box center [228, 26] width 21 height 21
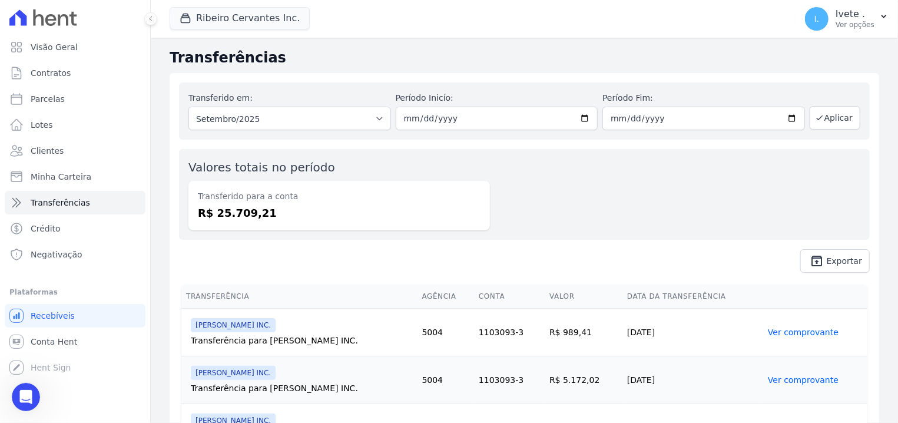
scroll to position [0, 0]
